Goal: Task Accomplishment & Management: Use online tool/utility

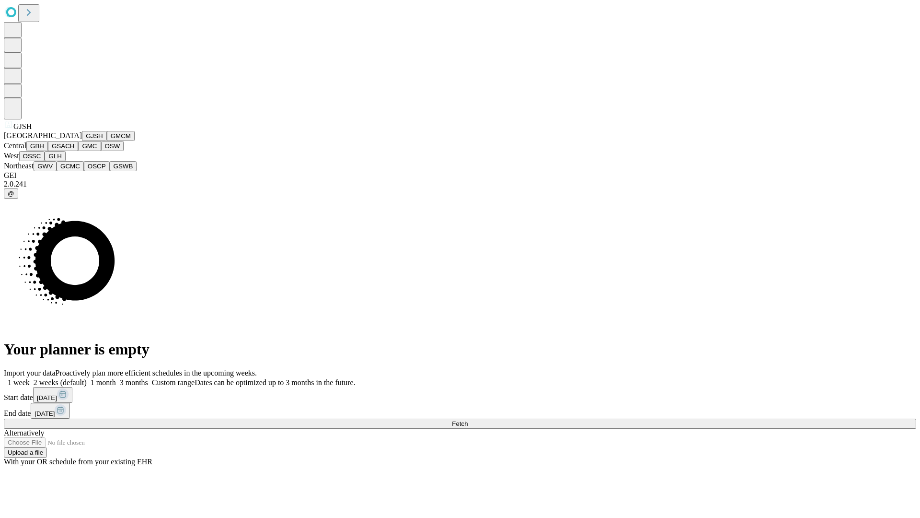
click at [82, 141] on button "GJSH" at bounding box center [94, 136] width 25 height 10
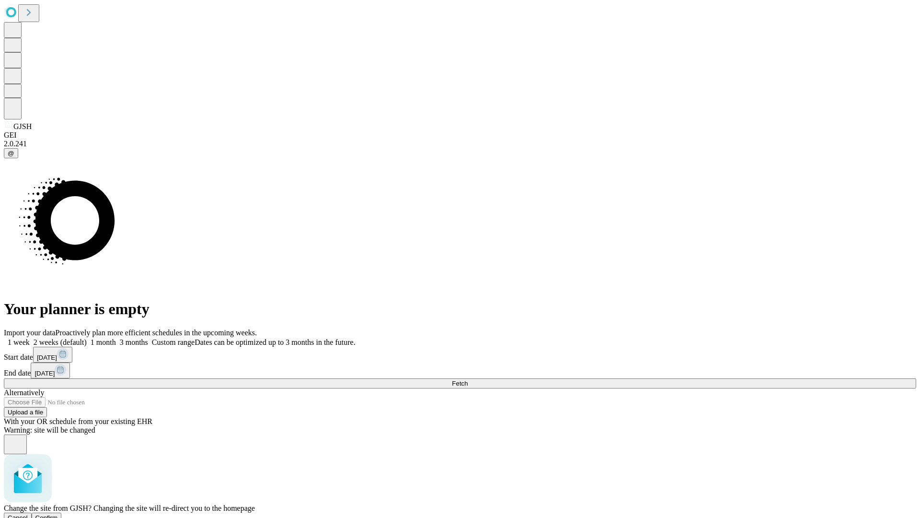
click at [58, 514] on span "Confirm" at bounding box center [46, 517] width 23 height 7
click at [87, 338] on label "2 weeks (default)" at bounding box center [58, 342] width 57 height 8
click at [468, 380] on span "Fetch" at bounding box center [460, 383] width 16 height 7
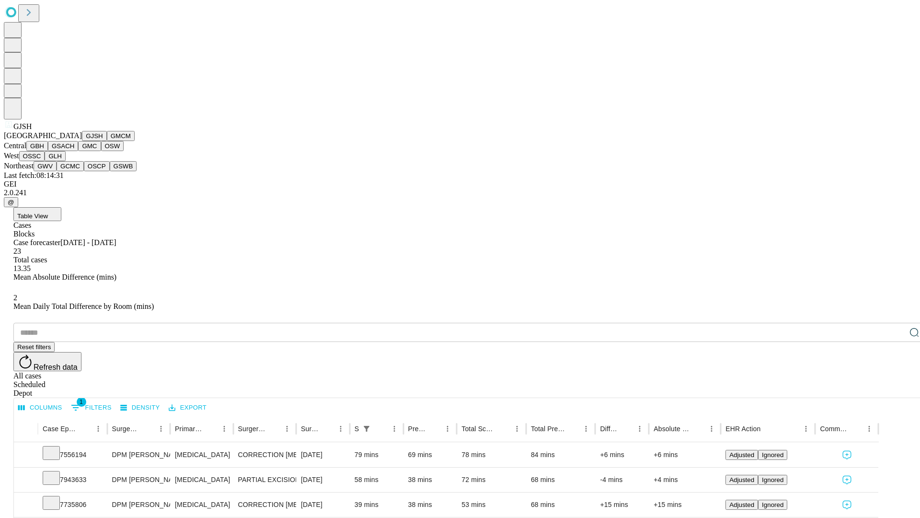
click at [107, 141] on button "GMCM" at bounding box center [121, 136] width 28 height 10
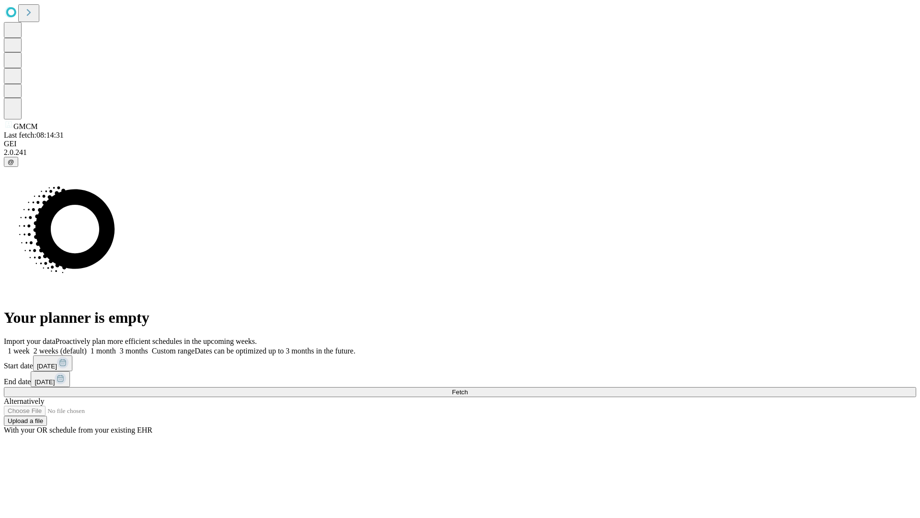
click at [87, 347] on label "2 weeks (default)" at bounding box center [58, 351] width 57 height 8
click at [468, 388] on span "Fetch" at bounding box center [460, 391] width 16 height 7
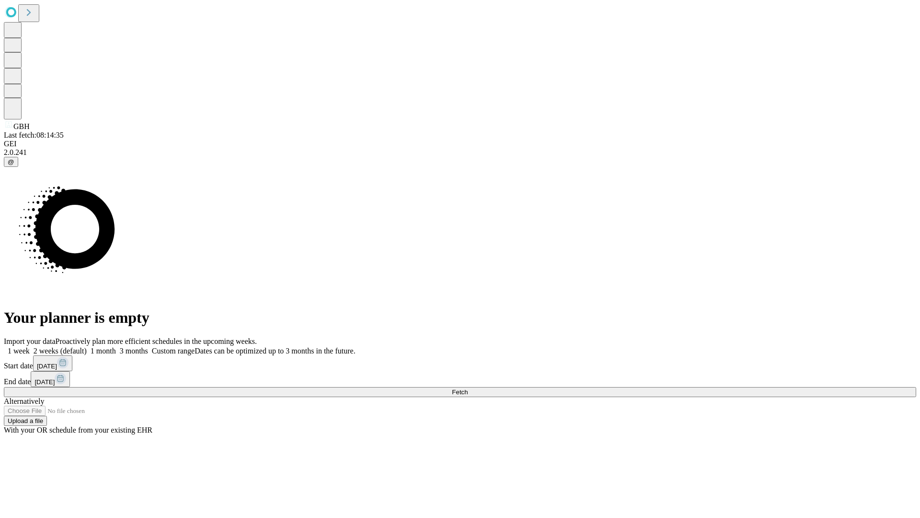
click at [87, 347] on label "2 weeks (default)" at bounding box center [58, 351] width 57 height 8
click at [468, 388] on span "Fetch" at bounding box center [460, 391] width 16 height 7
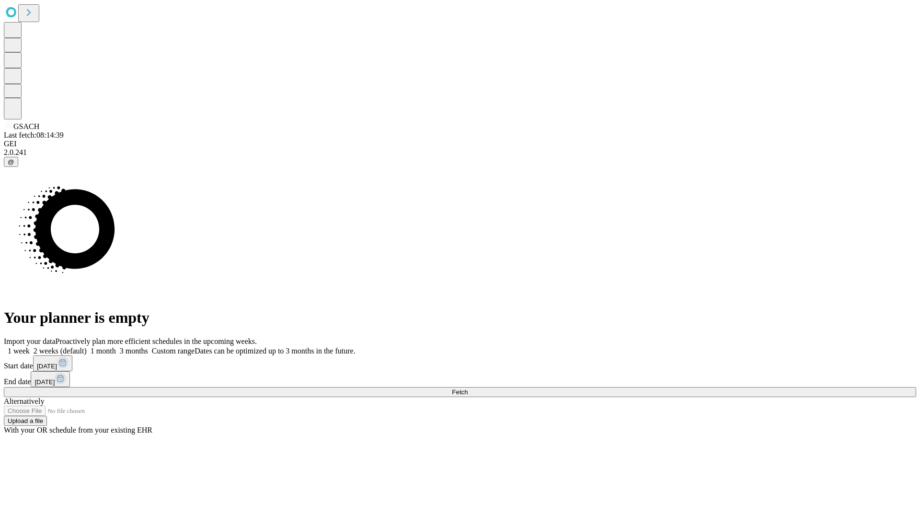
click at [87, 347] on label "2 weeks (default)" at bounding box center [58, 351] width 57 height 8
click at [468, 388] on span "Fetch" at bounding box center [460, 391] width 16 height 7
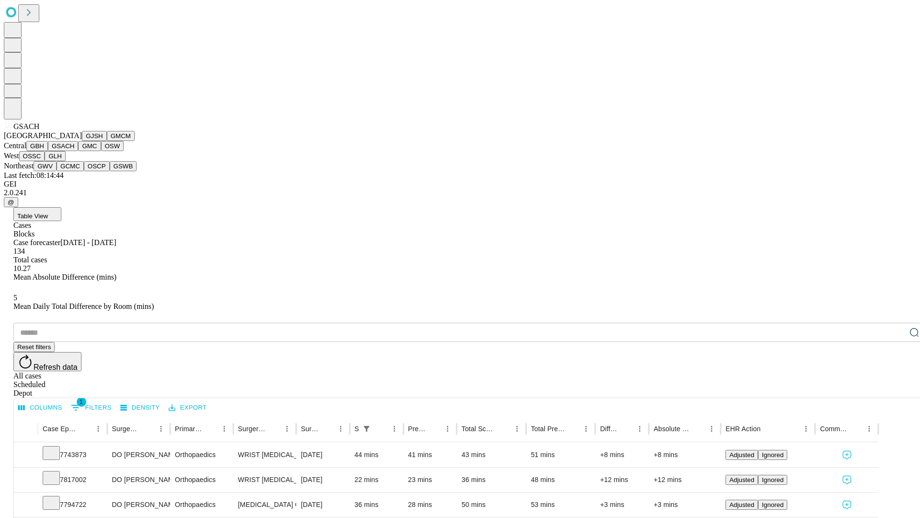
click at [78, 151] on button "GMC" at bounding box center [89, 146] width 23 height 10
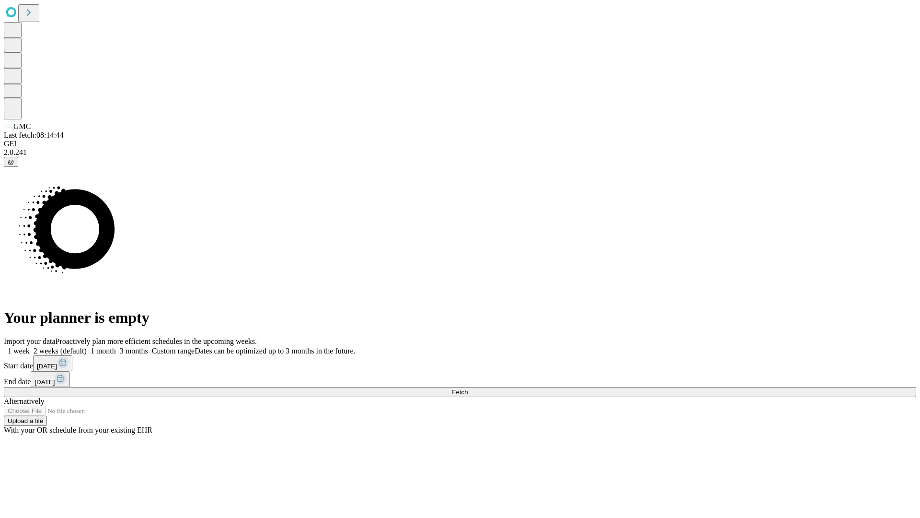
click at [87, 347] on label "2 weeks (default)" at bounding box center [58, 351] width 57 height 8
click at [468, 388] on span "Fetch" at bounding box center [460, 391] width 16 height 7
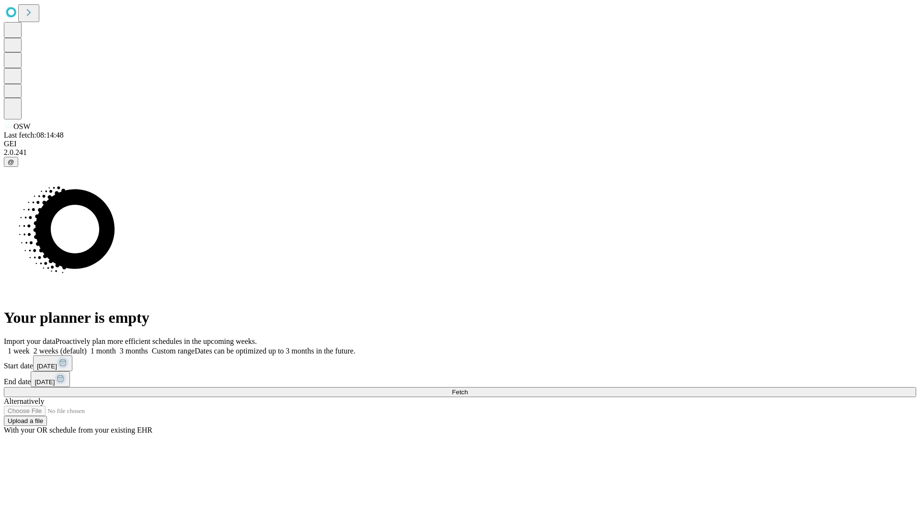
click at [87, 347] on label "2 weeks (default)" at bounding box center [58, 351] width 57 height 8
click at [468, 388] on span "Fetch" at bounding box center [460, 391] width 16 height 7
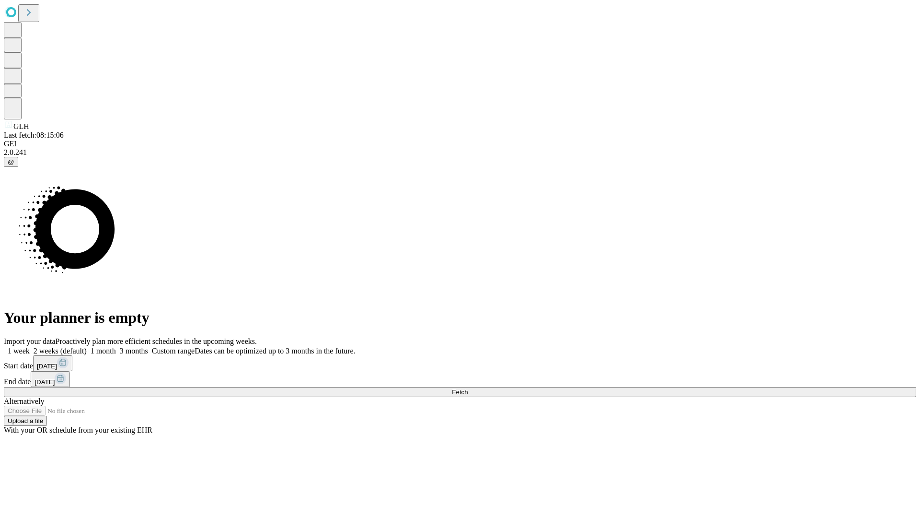
click at [468, 388] on span "Fetch" at bounding box center [460, 391] width 16 height 7
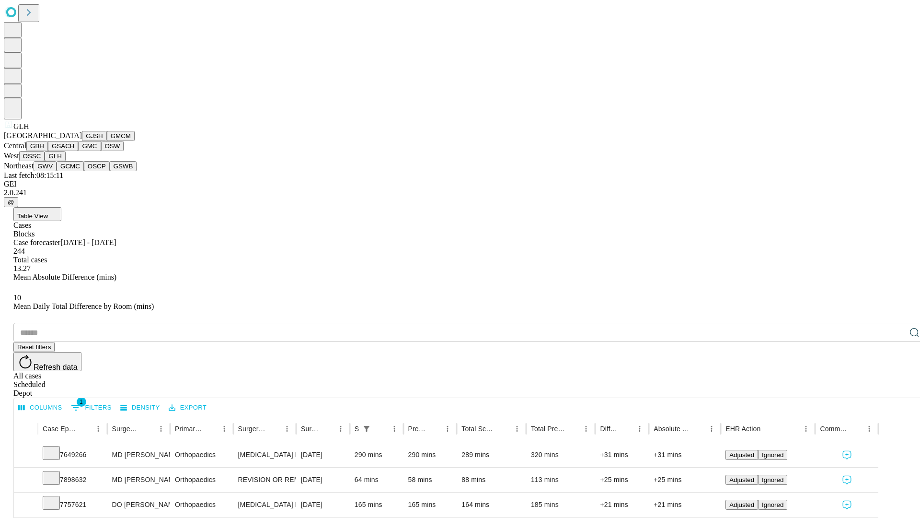
click at [57, 171] on button "GWV" at bounding box center [45, 166] width 23 height 10
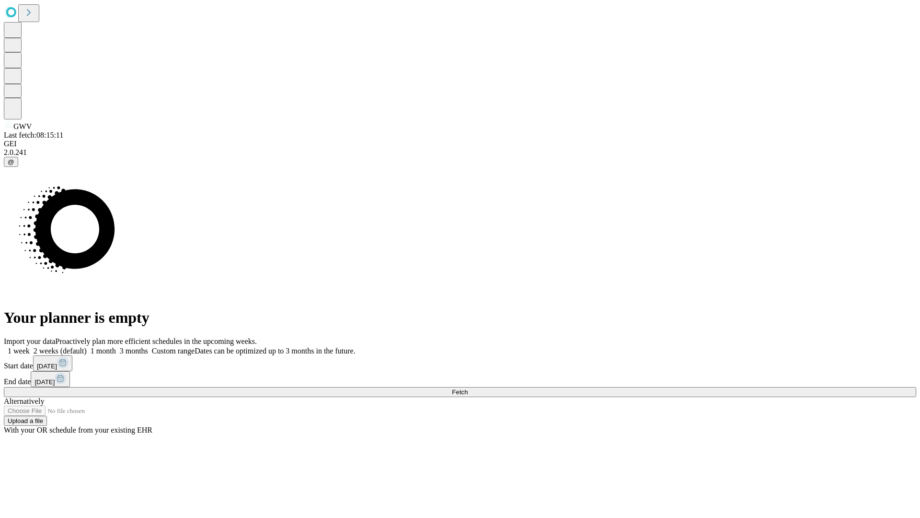
click at [87, 347] on label "2 weeks (default)" at bounding box center [58, 351] width 57 height 8
click at [468, 388] on span "Fetch" at bounding box center [460, 391] width 16 height 7
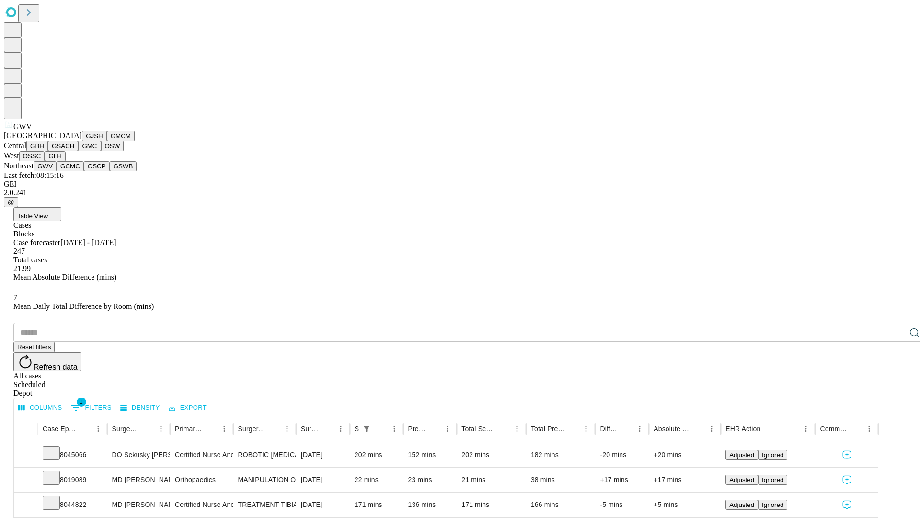
click at [74, 171] on button "GCMC" at bounding box center [70, 166] width 27 height 10
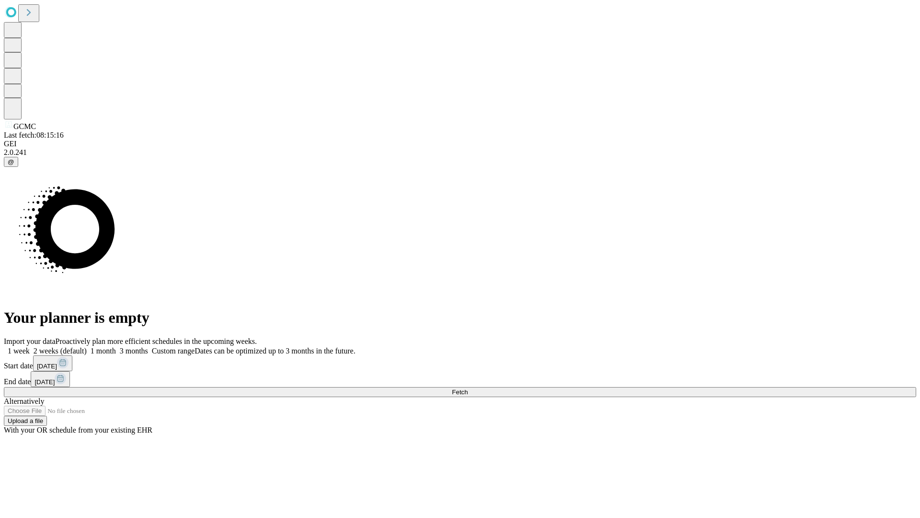
click at [87, 347] on label "2 weeks (default)" at bounding box center [58, 351] width 57 height 8
click at [468, 388] on span "Fetch" at bounding box center [460, 391] width 16 height 7
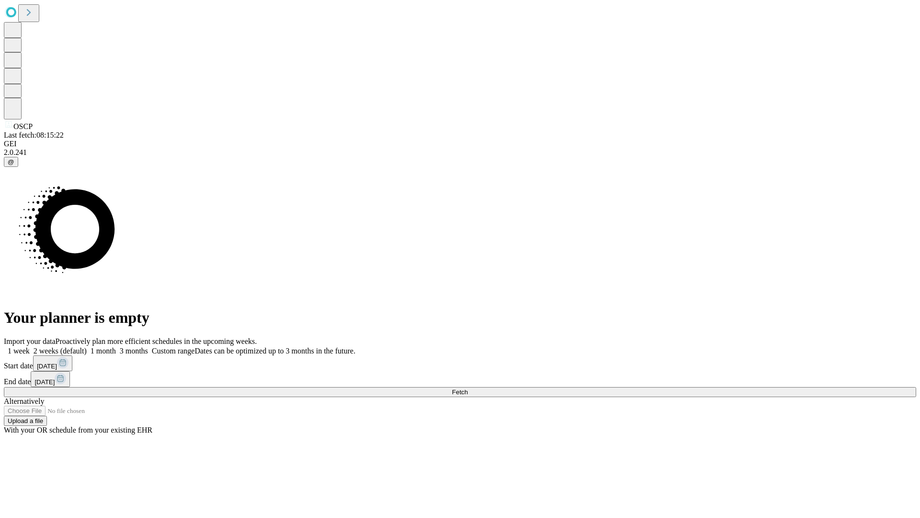
click at [87, 347] on label "2 weeks (default)" at bounding box center [58, 351] width 57 height 8
click at [468, 388] on span "Fetch" at bounding box center [460, 391] width 16 height 7
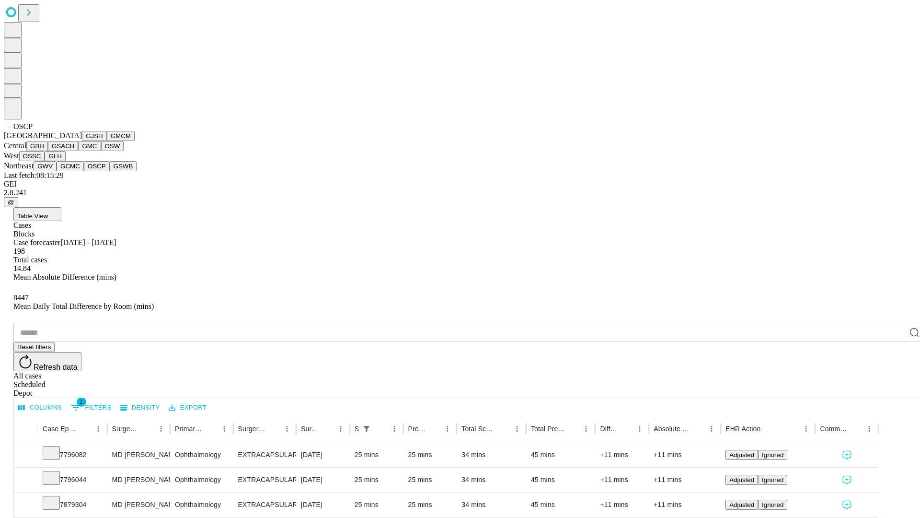
click at [110, 171] on button "GSWB" at bounding box center [123, 166] width 27 height 10
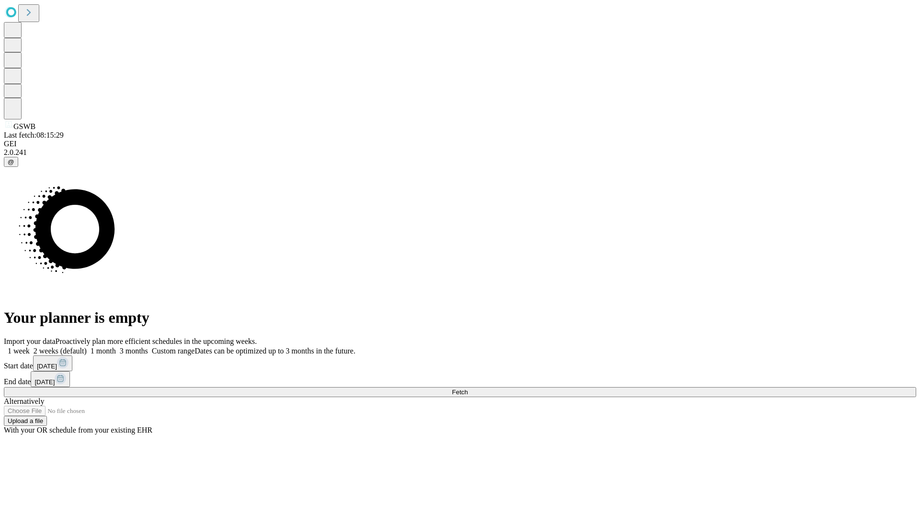
click at [87, 347] on label "2 weeks (default)" at bounding box center [58, 351] width 57 height 8
click at [468, 388] on span "Fetch" at bounding box center [460, 391] width 16 height 7
